Goal: Task Accomplishment & Management: Complete application form

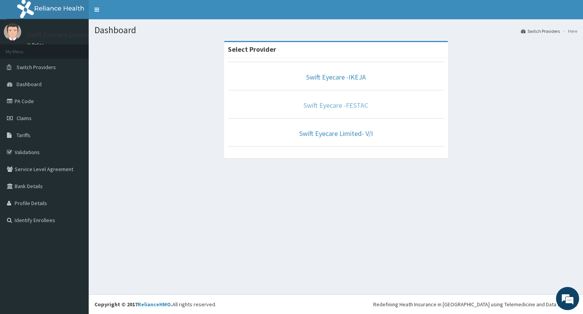
click at [330, 105] on link "Swift Eyecare -FESTAC" at bounding box center [336, 105] width 65 height 9
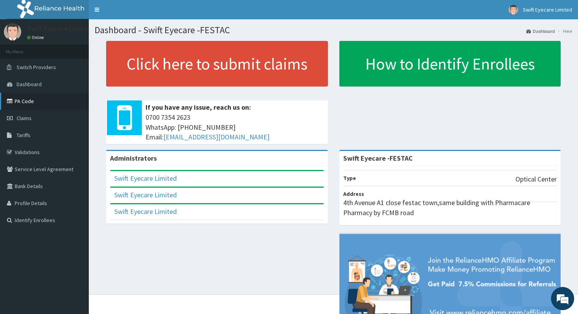
click at [53, 102] on link "PA Code" at bounding box center [44, 101] width 89 height 17
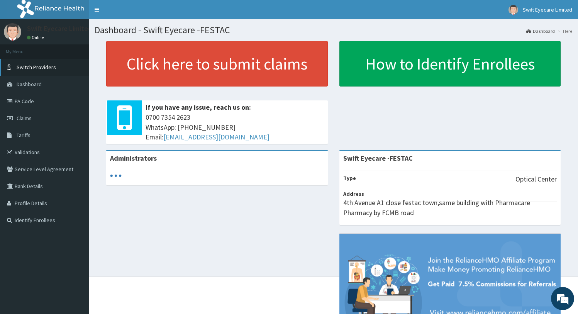
click at [61, 66] on link "Switch Providers" at bounding box center [44, 67] width 89 height 17
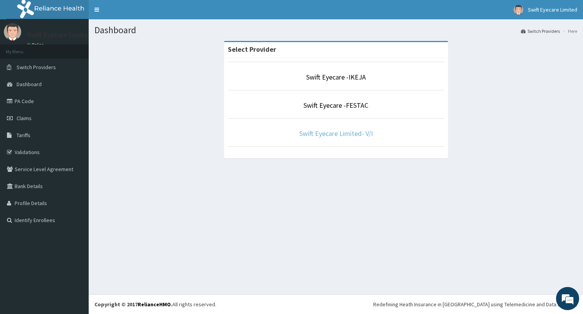
click at [330, 130] on link "Swift Eyecare Limited- V/I" at bounding box center [336, 133] width 74 height 9
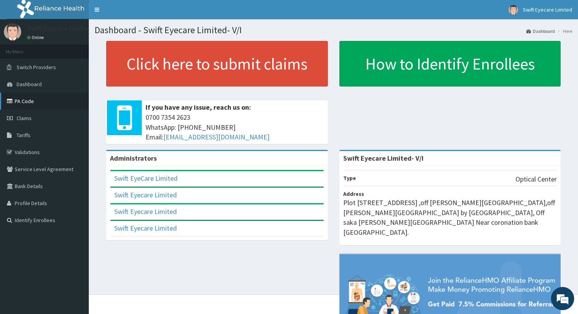
click at [52, 97] on link "PA Code" at bounding box center [44, 101] width 89 height 17
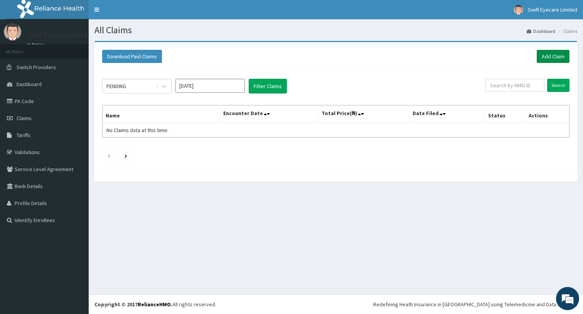
click at [540, 60] on link "Add Claim" at bounding box center [553, 56] width 33 height 13
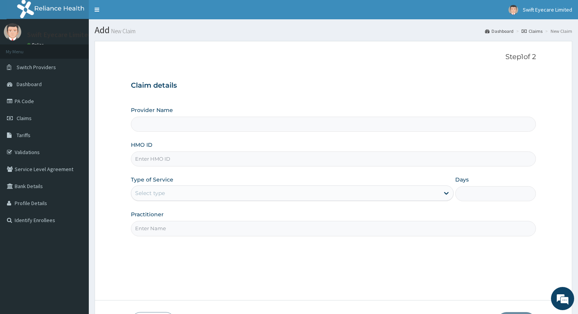
type input "Swift Eyecare Limited- V/I"
click at [188, 157] on input "HMO ID" at bounding box center [333, 158] width 405 height 15
paste input "FZZ/10004/B"
type input "FZZ/10004/B"
click at [201, 192] on div "Select type" at bounding box center [285, 193] width 308 height 12
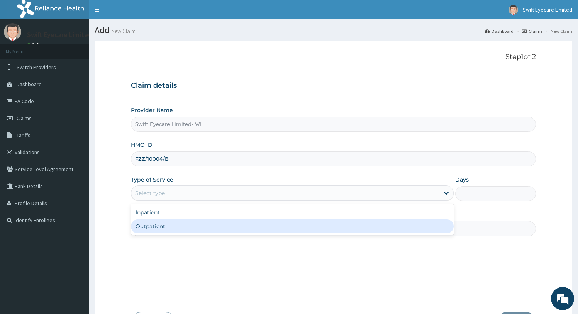
click at [172, 225] on div "Outpatient" at bounding box center [292, 226] width 323 height 14
type input "1"
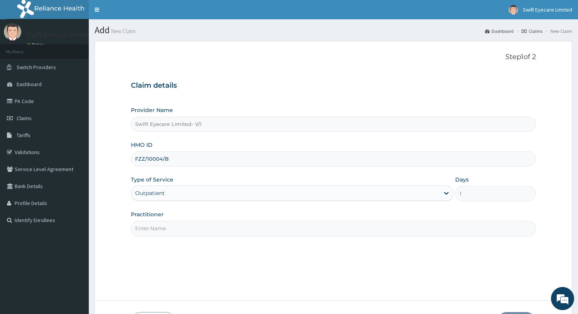
click at [173, 226] on input "Practitioner" at bounding box center [333, 228] width 405 height 15
type input "DR NNENNA"
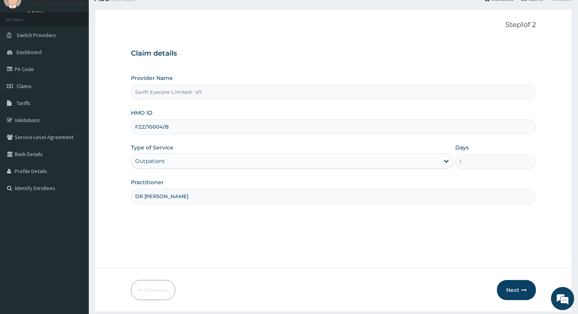
scroll to position [56, 0]
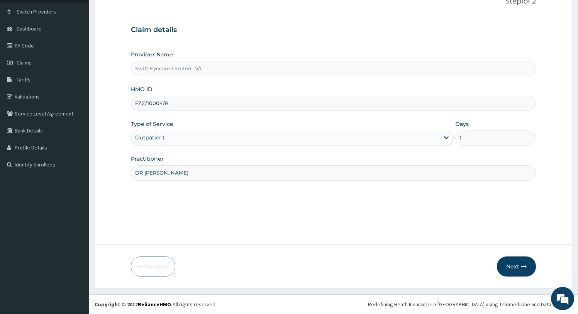
click at [516, 265] on button "Next" at bounding box center [516, 266] width 39 height 20
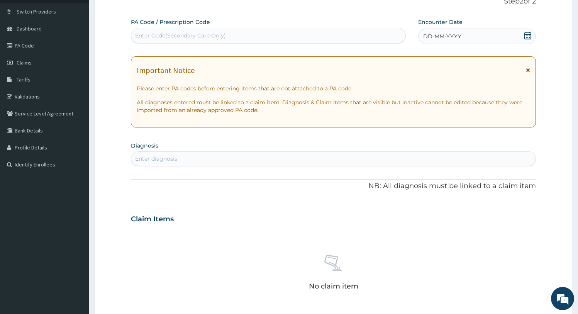
click at [262, 38] on div "Enter Code(Secondary Care Only)" at bounding box center [268, 35] width 274 height 12
drag, startPoint x: 200, startPoint y: 30, endPoint x: 173, endPoint y: 39, distance: 28.9
click at [173, 39] on div "Enter Code(Secondary Care Only)" at bounding box center [180, 36] width 91 height 8
paste input "PA/4A5AC1"
type input "PA/4A5AC1"
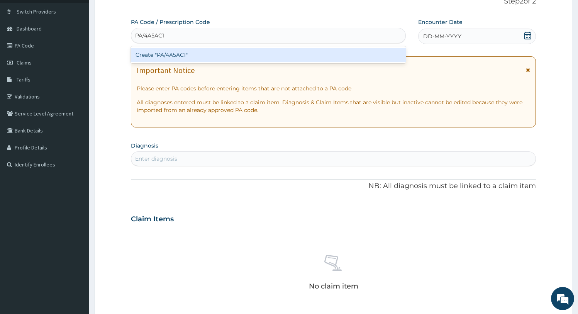
click at [166, 57] on div "Create "PA/4A5AC1"" at bounding box center [268, 55] width 275 height 14
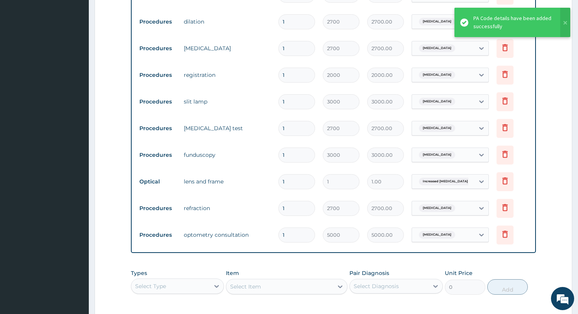
scroll to position [327, 0]
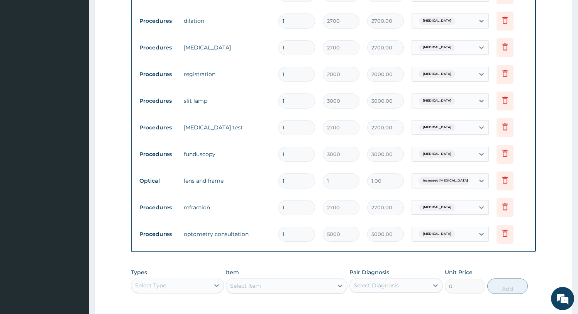
click at [292, 179] on input "1" at bounding box center [296, 180] width 37 height 15
type input "10"
type input "10.00"
type input "100"
type input "100.00"
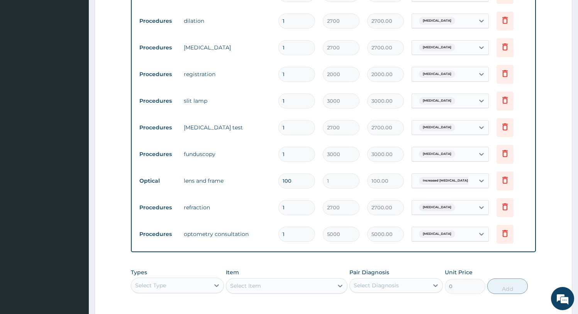
type input "1000"
type input "1000.00"
type input "10000"
type input "10000.00"
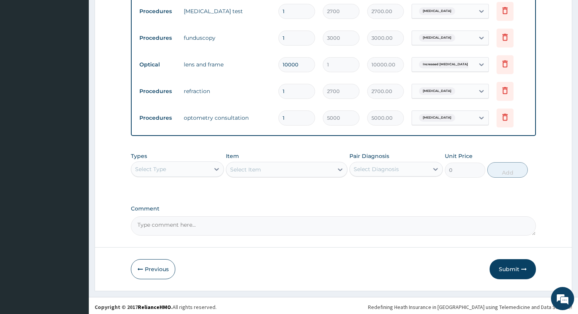
scroll to position [446, 0]
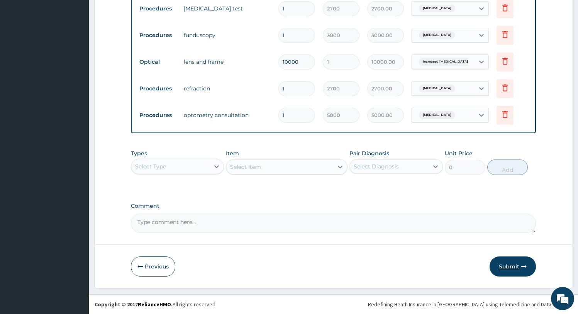
type input "10000"
click at [516, 264] on button "Submit" at bounding box center [512, 266] width 46 height 20
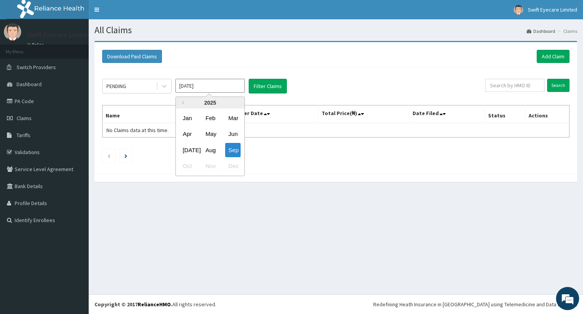
drag, startPoint x: 207, startPoint y: 88, endPoint x: 184, endPoint y: 101, distance: 27.0
click at [183, 101] on div "Previous Year [DATE] Feb Mar Apr May Jun [DATE] Aug Sep Oct Nov Dec" at bounding box center [210, 135] width 69 height 79
click at [204, 153] on div "Aug" at bounding box center [210, 150] width 15 height 14
type input "[DATE]"
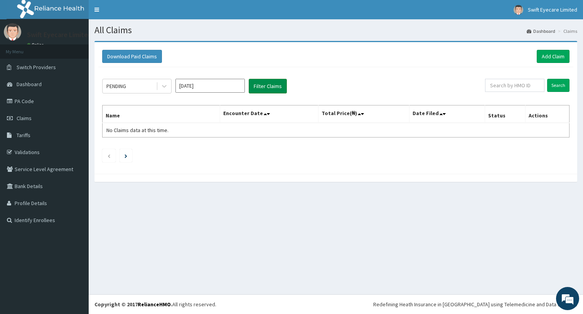
click at [261, 87] on button "Filter Claims" at bounding box center [268, 86] width 38 height 15
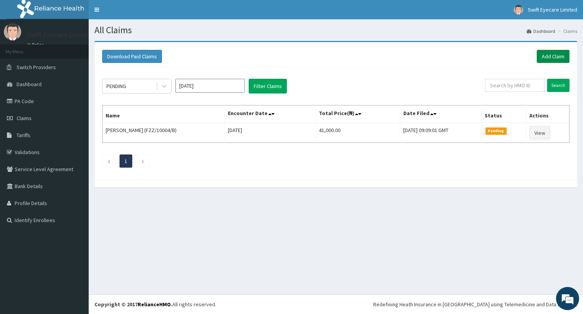
click at [548, 60] on link "Add Claim" at bounding box center [553, 56] width 33 height 13
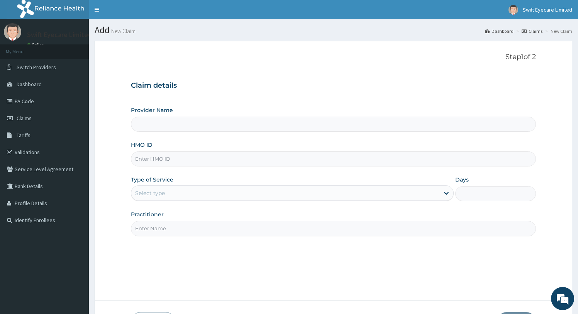
type input "Swift Eyecare Limited- V/I"
click at [278, 159] on input "HMO ID" at bounding box center [333, 158] width 405 height 15
click at [30, 69] on span "Switch Providers" at bounding box center [36, 67] width 39 height 7
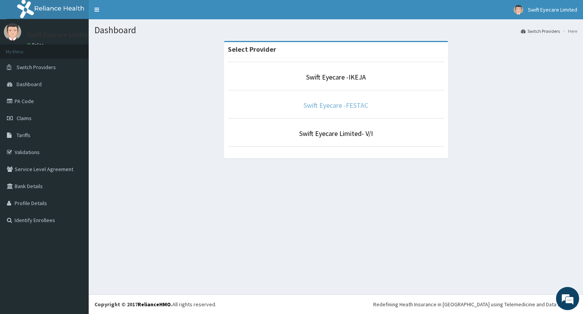
click at [325, 103] on link "Swift Eyecare -FESTAC" at bounding box center [336, 105] width 65 height 9
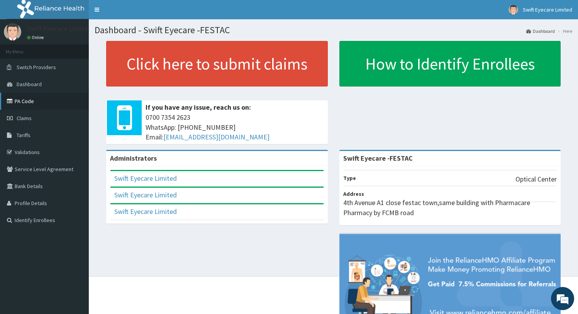
click at [42, 99] on link "PA Code" at bounding box center [44, 101] width 89 height 17
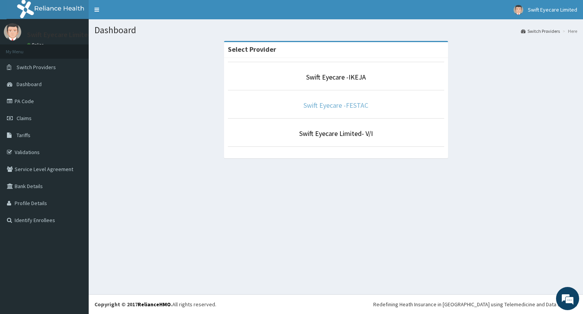
click at [338, 104] on link "Swift Eyecare -FESTAC" at bounding box center [336, 105] width 65 height 9
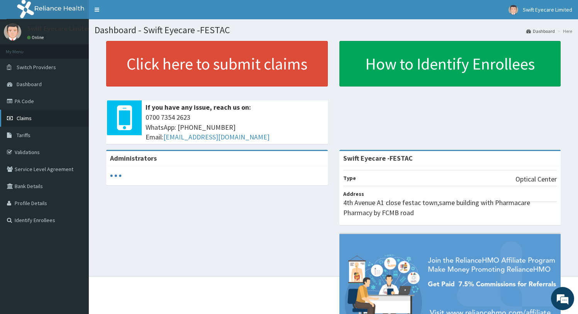
click at [24, 116] on span "Claims" at bounding box center [24, 118] width 15 height 7
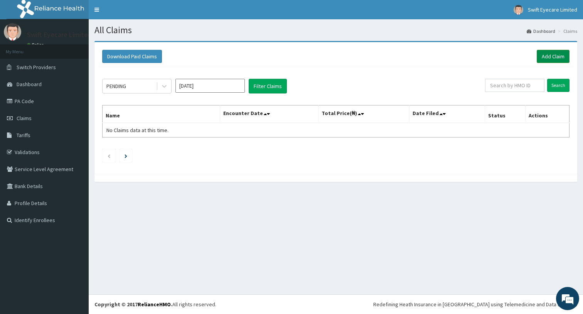
click at [551, 57] on link "Add Claim" at bounding box center [553, 56] width 33 height 13
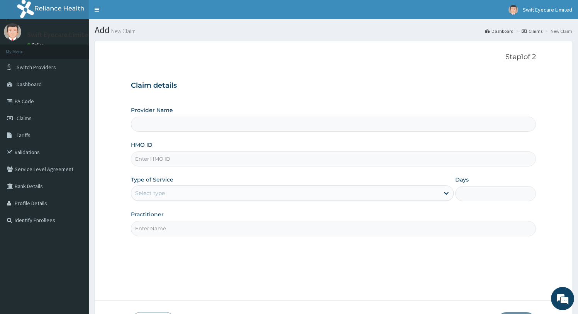
type input "Swift Eyecare -FESTAC"
click at [228, 156] on input "HMO ID" at bounding box center [333, 158] width 405 height 15
paste input "AGO/10064/A"
type input "AGO/10064/A"
click at [186, 195] on div "Select type" at bounding box center [285, 193] width 308 height 12
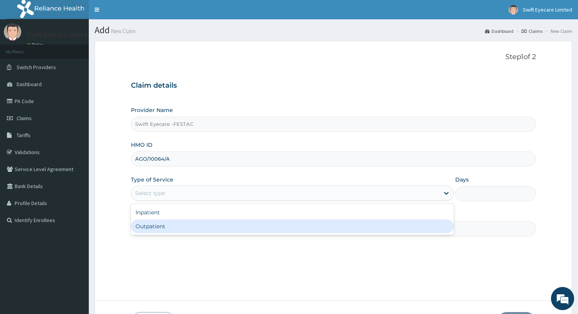
drag, startPoint x: 169, startPoint y: 227, endPoint x: 171, endPoint y: 221, distance: 5.9
click at [169, 224] on div "Outpatient" at bounding box center [292, 226] width 323 height 14
type input "1"
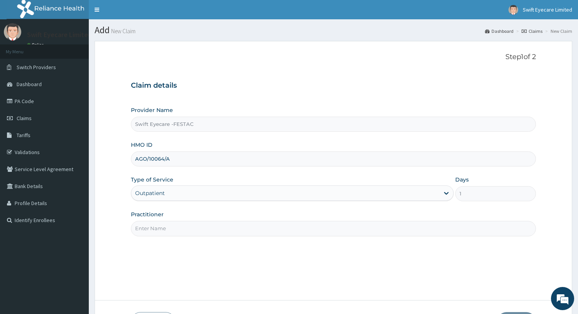
click at [177, 229] on input "Practitioner" at bounding box center [333, 228] width 405 height 15
type input "DR NNENNA"
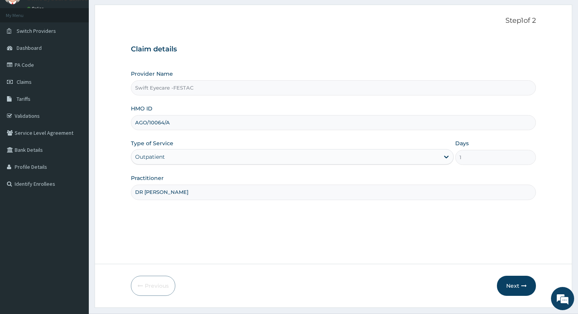
scroll to position [56, 0]
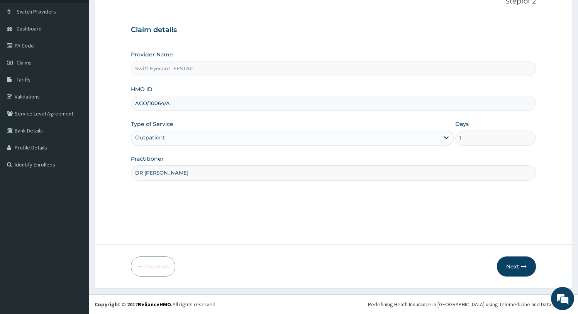
click at [506, 268] on button "Next" at bounding box center [516, 266] width 39 height 20
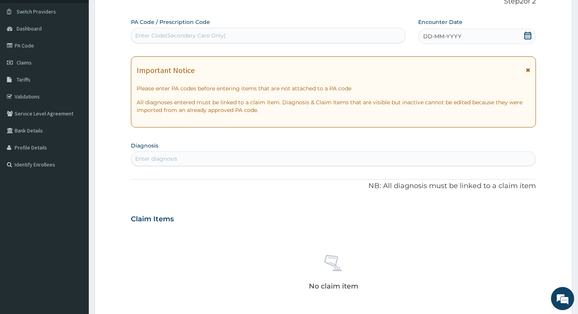
click at [212, 37] on div "Enter Code(Secondary Care Only)" at bounding box center [180, 36] width 91 height 8
paste input "PA/0F0F77"
type input "PA/0F0F77"
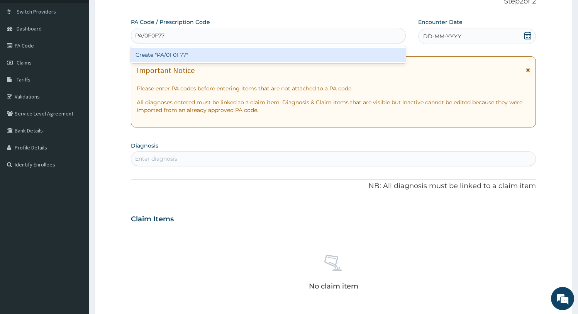
click at [170, 56] on div "Create "PA/0F0F77"" at bounding box center [268, 55] width 275 height 14
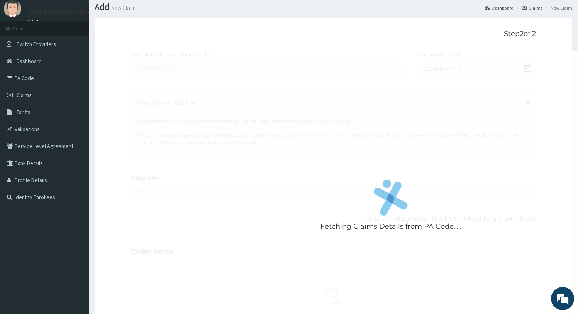
scroll to position [0, 0]
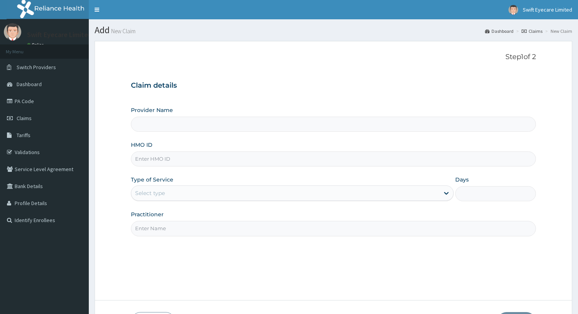
click at [203, 125] on input "Provider Name" at bounding box center [333, 124] width 405 height 15
click at [200, 125] on input "Provider Name" at bounding box center [333, 124] width 405 height 15
type input "Swift Eyecare -FESTAC"
click at [200, 125] on input "Swift Eyecare -FESTAC" at bounding box center [333, 124] width 405 height 15
click at [199, 160] on input "HMO ID" at bounding box center [333, 158] width 405 height 15
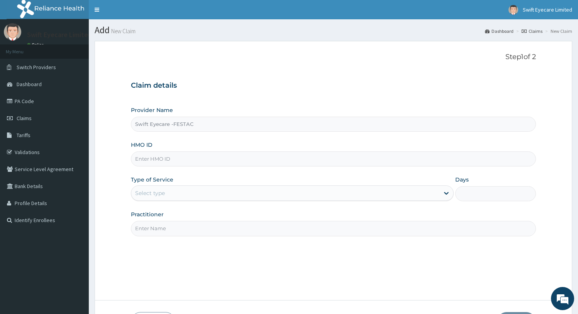
paste input "AGO/10064/A"
type input "AGO/10064/A"
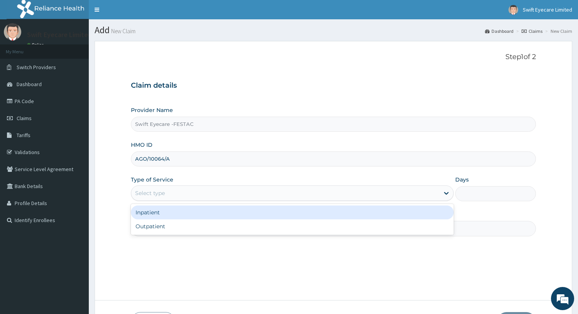
drag, startPoint x: 181, startPoint y: 191, endPoint x: 183, endPoint y: 198, distance: 7.8
click at [183, 194] on div "Select type" at bounding box center [285, 193] width 308 height 12
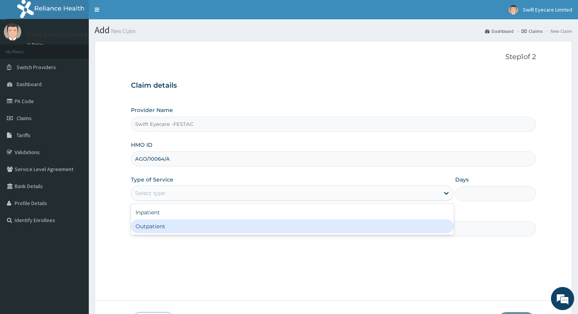
drag, startPoint x: 170, startPoint y: 227, endPoint x: 176, endPoint y: 225, distance: 6.5
click at [176, 225] on div "Outpatient" at bounding box center [292, 226] width 323 height 14
type input "1"
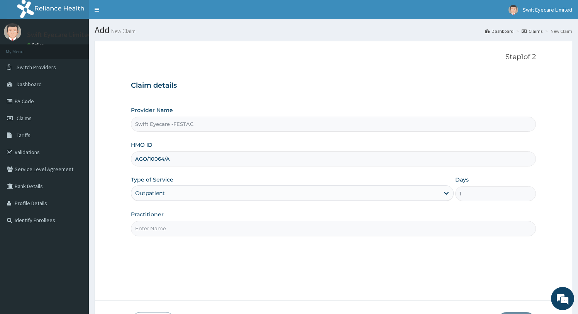
click at [180, 224] on input "Practitioner" at bounding box center [333, 228] width 405 height 15
type input "DR NNENNA"
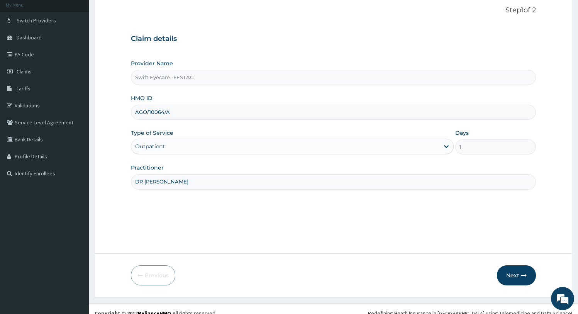
scroll to position [56, 0]
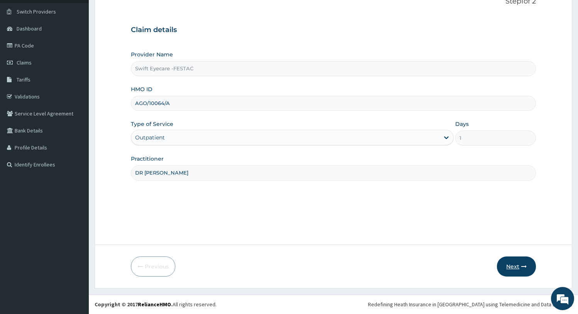
click at [497, 267] on button "Next" at bounding box center [516, 266] width 39 height 20
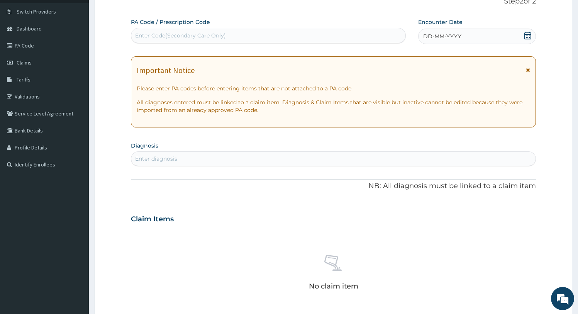
click at [326, 31] on div "Enter Code(Secondary Care Only)" at bounding box center [268, 35] width 274 height 12
paste input "PA/0F0F77"
type input "PA/0F0F77"
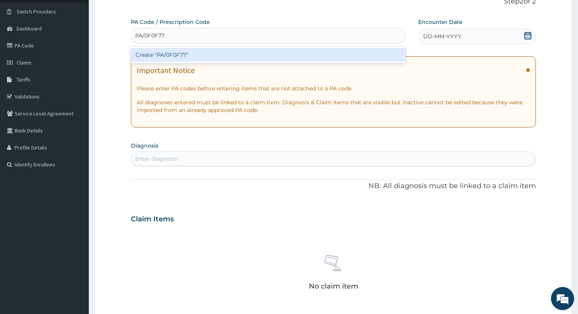
click at [206, 58] on div "Create "PA/0F0F77"" at bounding box center [268, 55] width 275 height 14
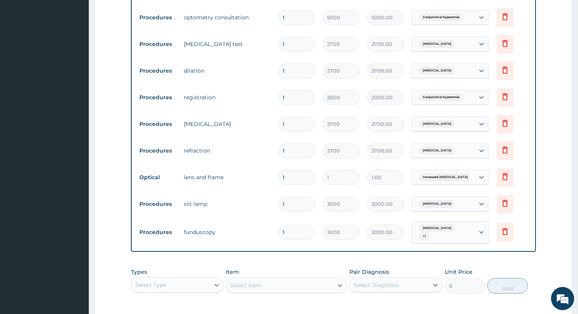
scroll to position [395, 0]
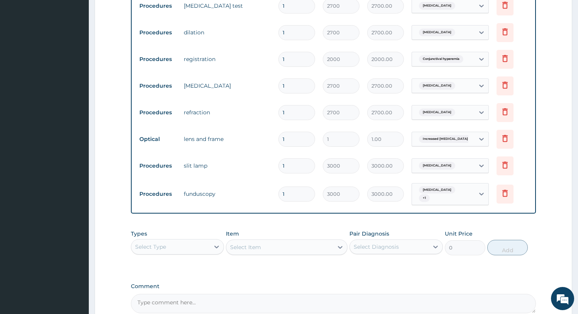
click at [299, 141] on input "1" at bounding box center [296, 139] width 37 height 15
type input "0.00"
type input "2"
type input "2.00"
type input "25"
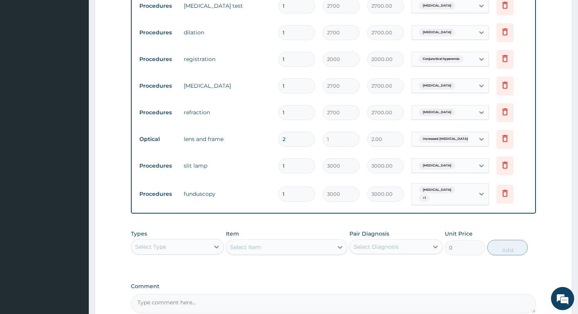
type input "25.00"
type input "250"
type input "250.00"
type input "2500"
type input "2500.00"
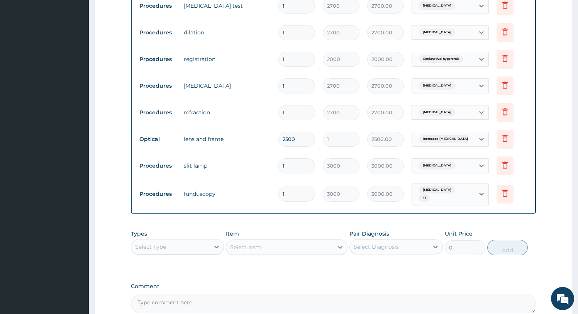
type input "25000"
type input "25000.00"
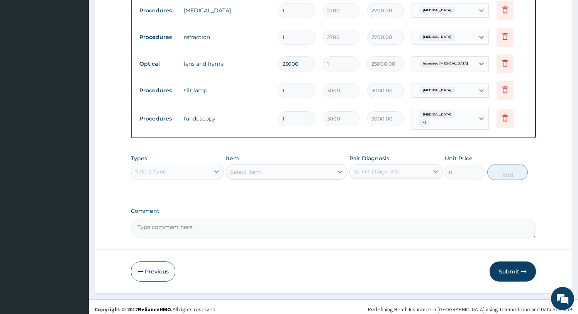
scroll to position [472, 0]
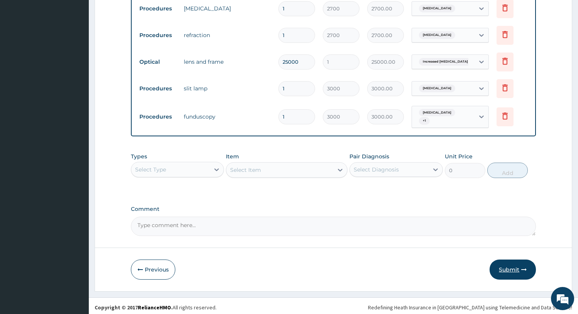
type input "25000"
click at [503, 267] on button "Submit" at bounding box center [512, 269] width 46 height 20
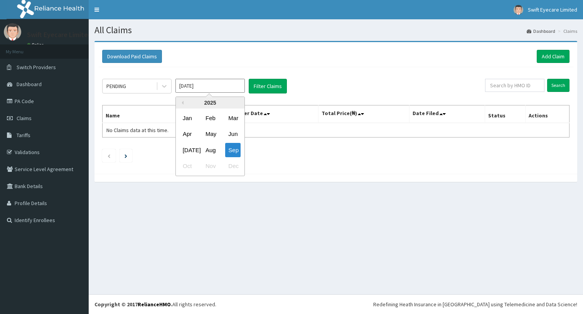
click at [220, 85] on input "[DATE]" at bounding box center [210, 86] width 69 height 14
click at [211, 149] on div "Aug" at bounding box center [210, 150] width 15 height 14
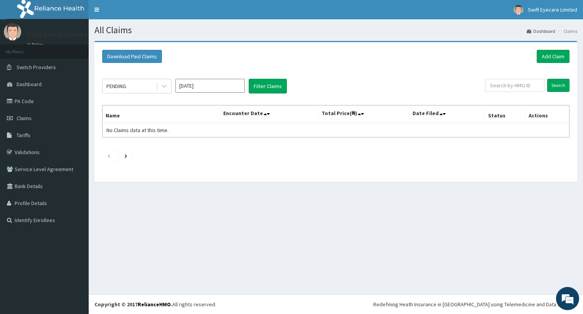
type input "[DATE]"
click at [280, 83] on button "Filter Claims" at bounding box center [268, 86] width 38 height 15
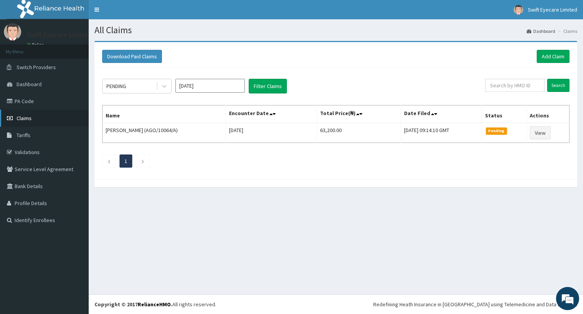
click at [52, 118] on link "Claims" at bounding box center [44, 118] width 89 height 17
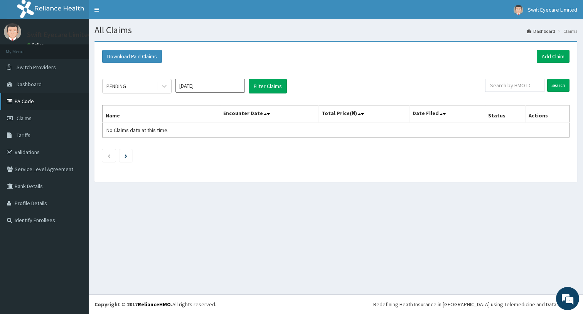
click at [36, 101] on link "PA Code" at bounding box center [44, 101] width 89 height 17
click at [546, 52] on link "Add Claim" at bounding box center [553, 56] width 33 height 13
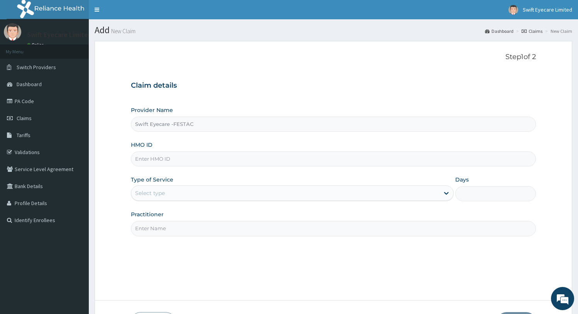
type input "Swift Eyecare -FESTAC"
click at [193, 157] on input "HMO ID" at bounding box center [333, 158] width 405 height 15
paste input "ENP/11981/C"
type input "ENP/11981/C"
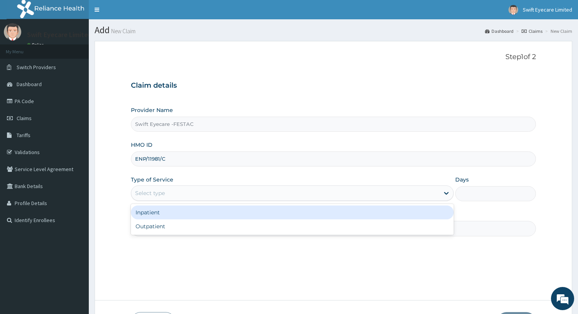
click at [185, 192] on div "Select type" at bounding box center [285, 193] width 308 height 12
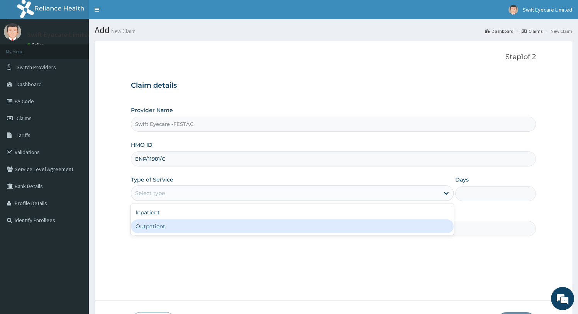
click at [177, 225] on div "Outpatient" at bounding box center [292, 226] width 323 height 14
type input "1"
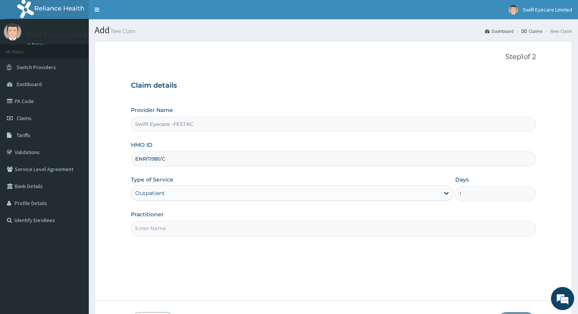
click at [182, 227] on input "Practitioner" at bounding box center [333, 228] width 405 height 15
type input "DR NNENNA"
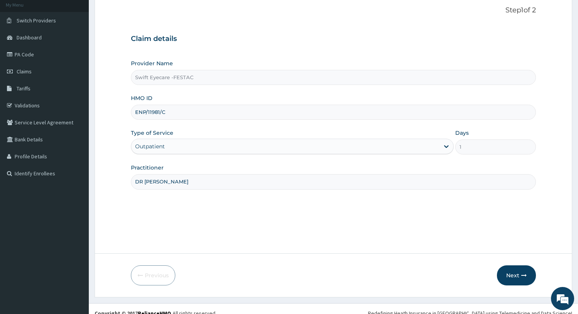
scroll to position [56, 0]
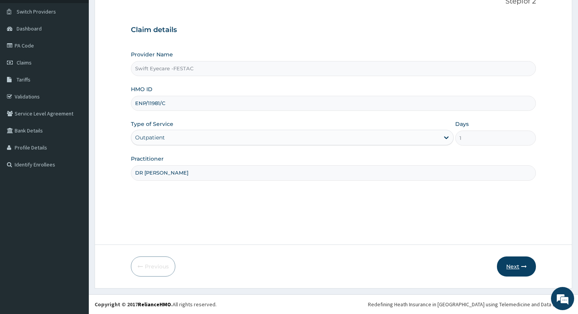
click at [516, 267] on button "Next" at bounding box center [516, 266] width 39 height 20
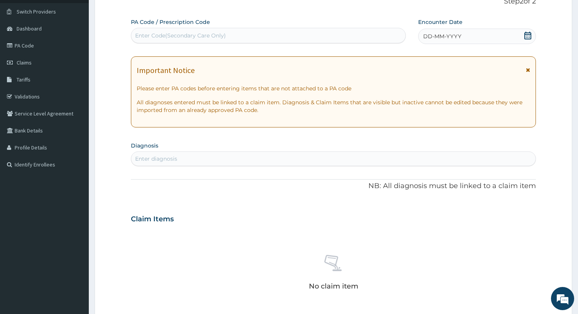
click at [298, 40] on div "Enter Code(Secondary Care Only)" at bounding box center [268, 35] width 274 height 12
paste input "PA/FBA60E"
type input "PA/FBA60E"
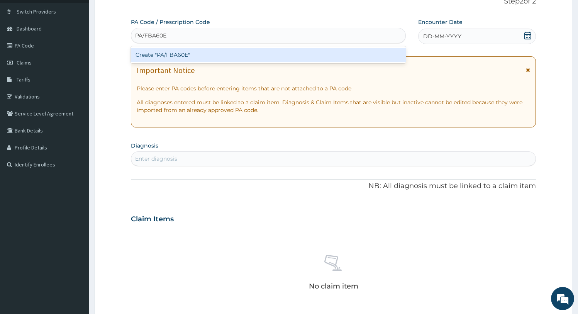
click at [183, 55] on div "Create "PA/FBA60E"" at bounding box center [268, 55] width 275 height 14
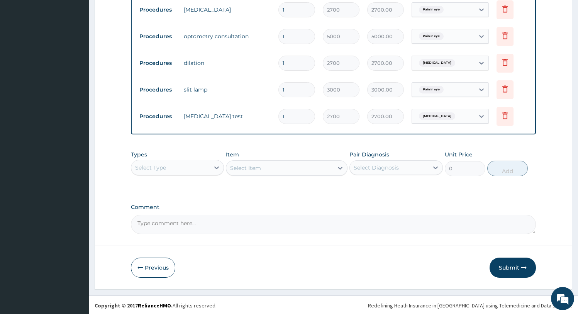
scroll to position [419, 0]
click at [506, 267] on button "Submit" at bounding box center [512, 266] width 46 height 20
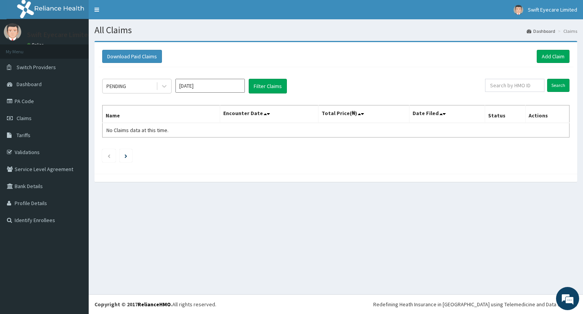
click at [218, 83] on input "[DATE]" at bounding box center [210, 86] width 69 height 14
click at [214, 149] on div "Aug" at bounding box center [210, 150] width 15 height 14
type input "[DATE]"
click at [271, 86] on button "Filter Claims" at bounding box center [268, 86] width 38 height 15
click at [567, 53] on link "Add Claim" at bounding box center [553, 56] width 33 height 13
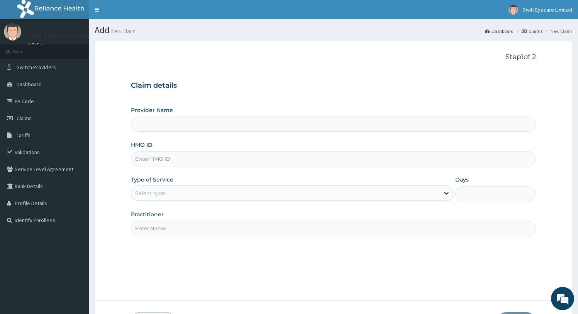
type input "Swift Eyecare -FESTAC"
